Goal: Find specific page/section: Find specific page/section

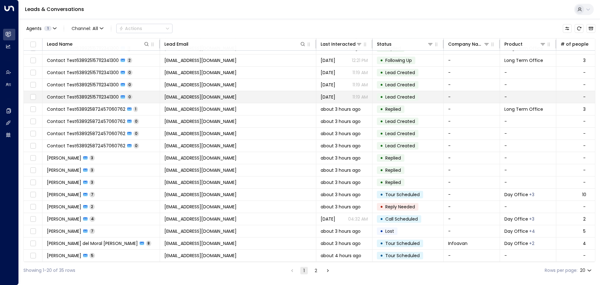
scroll to position [35, 0]
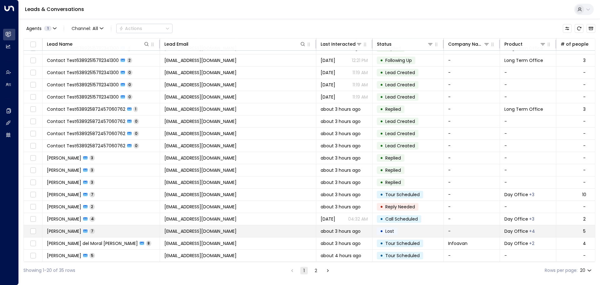
click at [66, 229] on span "[PERSON_NAME]" at bounding box center [64, 231] width 34 height 6
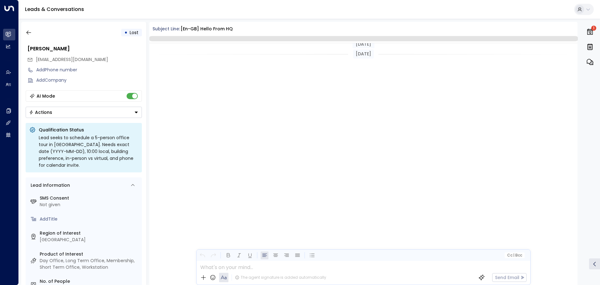
scroll to position [489, 0]
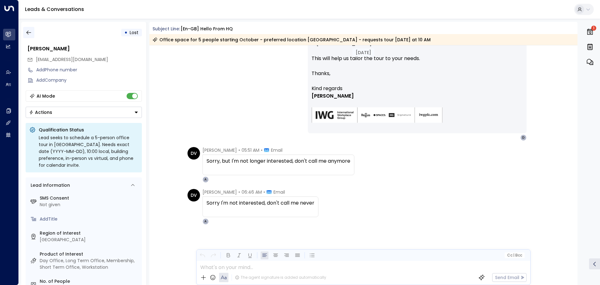
click at [29, 33] on icon "button" at bounding box center [29, 32] width 6 height 6
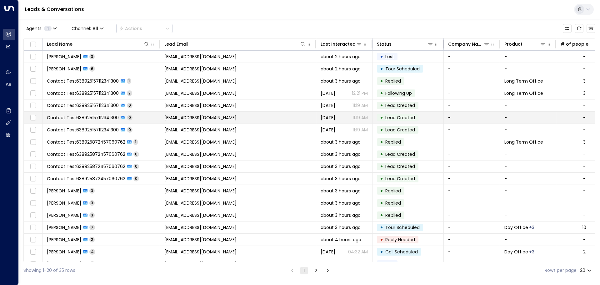
click at [77, 118] on span "Contact Test638925157112341300" at bounding box center [83, 117] width 72 height 6
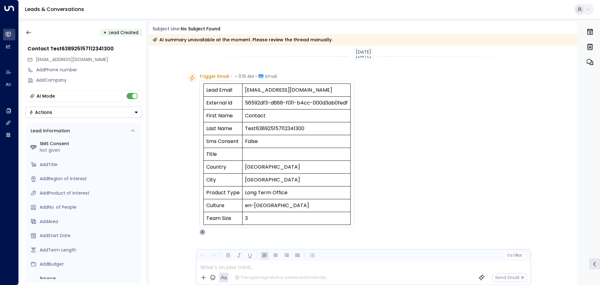
scroll to position [13, 0]
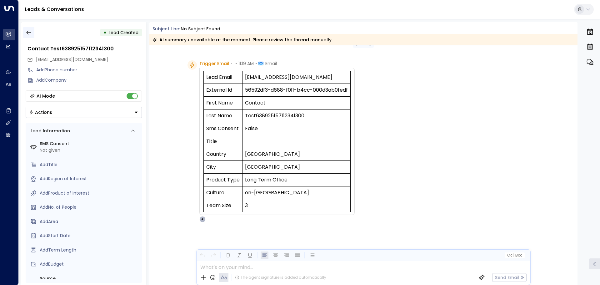
click at [28, 32] on icon "button" at bounding box center [29, 32] width 6 height 6
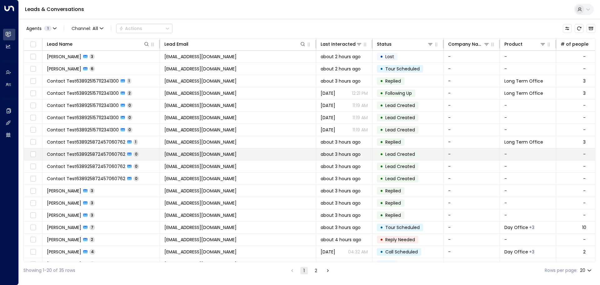
click at [86, 153] on span "Contact Test638925872457060762" at bounding box center [86, 154] width 78 height 6
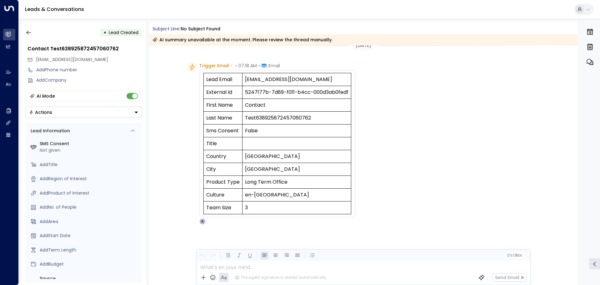
scroll to position [13, 0]
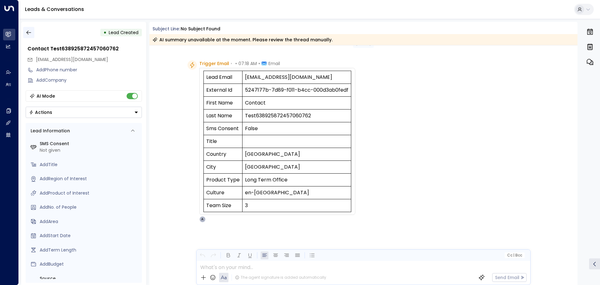
click at [27, 33] on icon "button" at bounding box center [28, 33] width 5 height 4
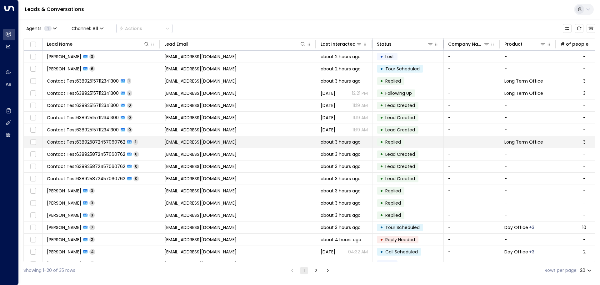
click at [82, 140] on span "Contact Test638925872457060762" at bounding box center [86, 142] width 78 height 6
